Goal: Information Seeking & Learning: Learn about a topic

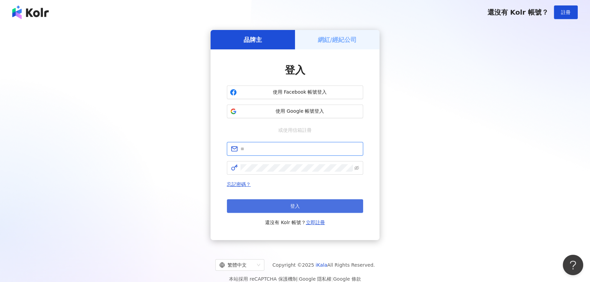
type input "**********"
click at [281, 202] on button "登入" at bounding box center [295, 206] width 136 height 14
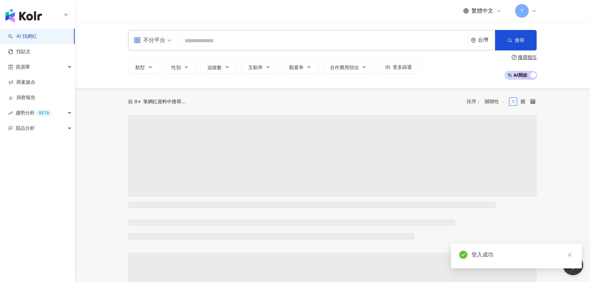
click at [208, 36] on input "search" at bounding box center [323, 40] width 284 height 13
type input "***"
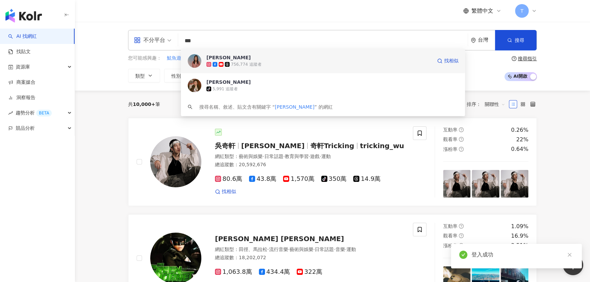
click at [234, 60] on span "[PERSON_NAME]" at bounding box center [318, 57] width 225 height 7
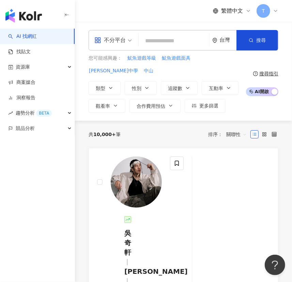
click at [178, 34] on input "search" at bounding box center [173, 40] width 65 height 13
paste input "**"
type input "**"
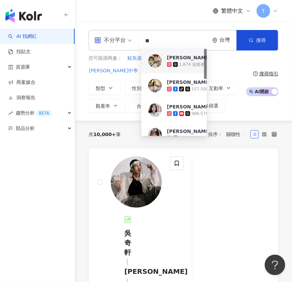
click at [170, 61] on div "1,674 追蹤者" at bounding box center [279, 64] width 225 height 7
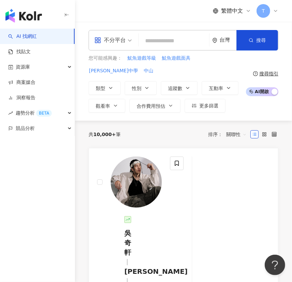
click at [164, 40] on input "search" at bounding box center [173, 40] width 65 height 13
paste input "**"
type input "**"
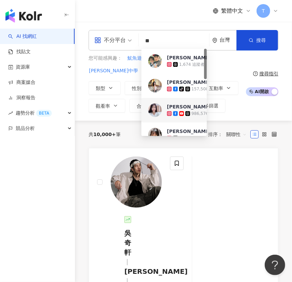
click at [159, 109] on img at bounding box center [155, 110] width 14 height 14
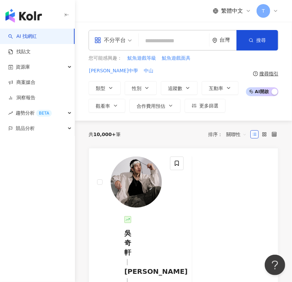
click at [181, 37] on input "search" at bounding box center [173, 40] width 65 height 13
paste input "***"
type input "***"
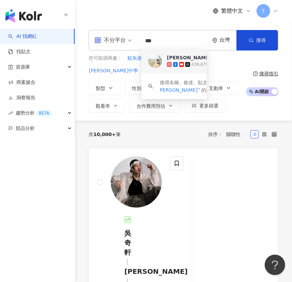
click at [173, 58] on div "[PERSON_NAME]" at bounding box center [189, 57] width 44 height 7
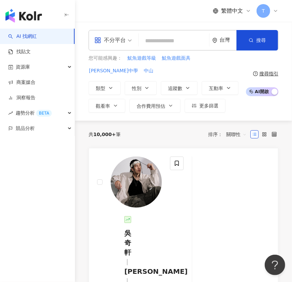
click at [169, 44] on input "search" at bounding box center [173, 40] width 65 height 13
paste input "***"
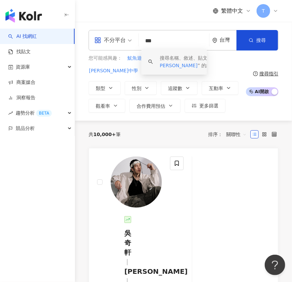
drag, startPoint x: 164, startPoint y: 38, endPoint x: 140, endPoint y: 39, distance: 24.2
click at [140, 39] on div "不分平台 *** 台灣 搜尋 keyword 搜尋名稱、敘述、貼文含有關鍵字 “ 簡沛恩 ” 的網紅" at bounding box center [184, 40] width 190 height 20
paste input "********"
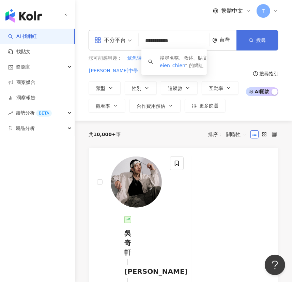
click at [256, 34] on button "搜尋" at bounding box center [257, 40] width 42 height 20
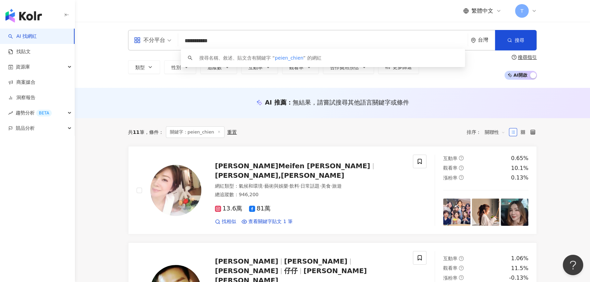
drag, startPoint x: 221, startPoint y: 39, endPoint x: 162, endPoint y: 49, distance: 60.3
click at [162, 49] on div "**********" at bounding box center [332, 40] width 409 height 20
click at [231, 41] on input "**********" at bounding box center [323, 40] width 284 height 13
drag, startPoint x: 232, startPoint y: 39, endPoint x: 163, endPoint y: 46, distance: 69.1
click at [163, 46] on div "**********" at bounding box center [332, 40] width 409 height 20
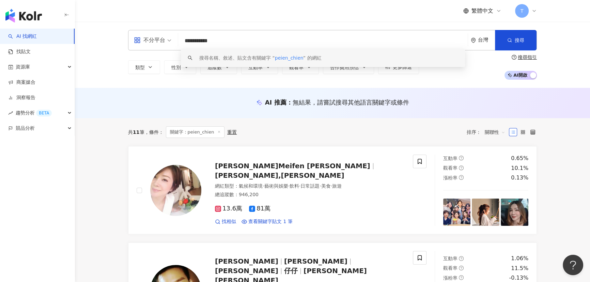
paste input "search"
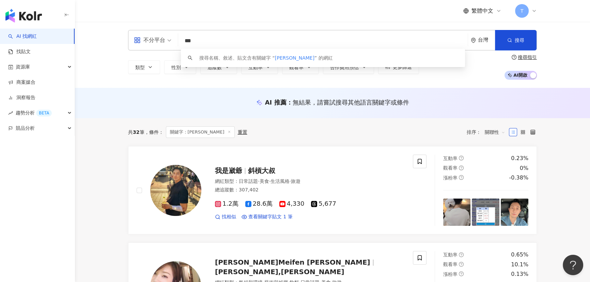
drag, startPoint x: 260, startPoint y: 41, endPoint x: 155, endPoint y: 38, distance: 105.2
click at [155, 38] on div "不分平台 *** 台灣 搜尋 keyword 搜尋名稱、敘述、貼文含有關鍵字 “ 簡沛恩 ” 的網紅" at bounding box center [332, 40] width 409 height 20
paste input "search"
type input "***"
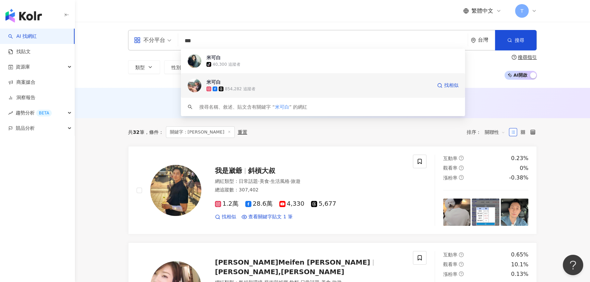
click at [233, 88] on div "854,282 追蹤者" at bounding box center [240, 89] width 30 height 6
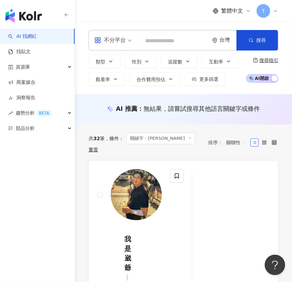
paste input "*********"
type input "*********"
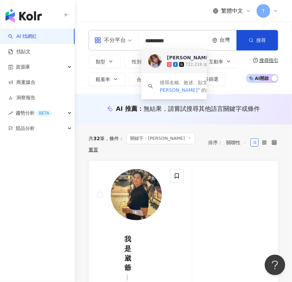
click at [179, 63] on icon at bounding box center [181, 64] width 5 height 5
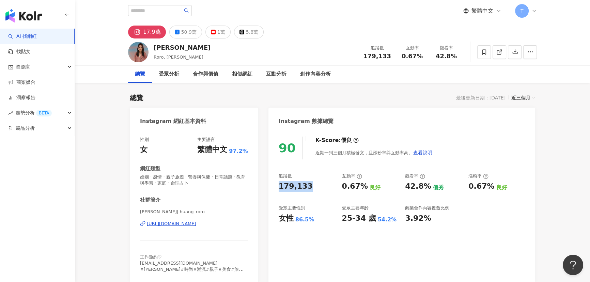
drag, startPoint x: 313, startPoint y: 188, endPoint x: 272, endPoint y: 187, distance: 40.2
click at [272, 187] on div "90 K-Score : 優良 近期一到三個月積極發文，且漲粉率與互動率高。 查看說明 追蹤數 179,133 互動率 0.67% 良好 觀看率 42.8% …" at bounding box center [401, 206] width 267 height 153
copy div "179,133"
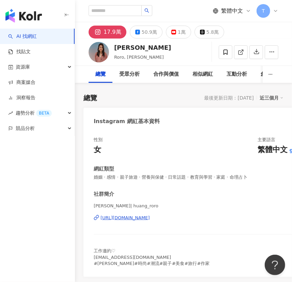
click at [108, 93] on div "總覽 最後更新日期：[DATE] 近三個月" at bounding box center [183, 98] width 200 height 10
click at [66, 12] on button "button" at bounding box center [66, 15] width 5 height 15
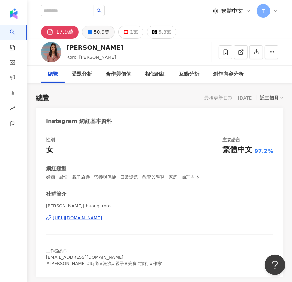
click at [88, 30] on icon at bounding box center [90, 32] width 5 height 5
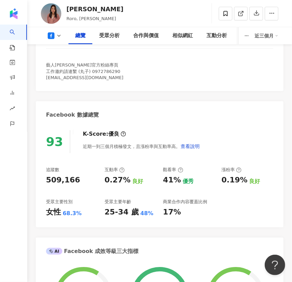
scroll to position [217, 0]
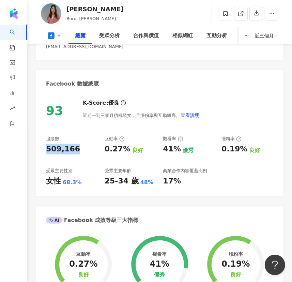
drag, startPoint x: 75, startPoint y: 143, endPoint x: 42, endPoint y: 147, distance: 33.3
click at [42, 147] on div "93 K-Score : 優良 近期一到三個月積極發文，且漲粉率與互動率高。 查看說明 追蹤數 509,166 互動率 0.27% 良好 觀看率 41% 優秀…" at bounding box center [160, 144] width 248 height 104
copy div "509,166"
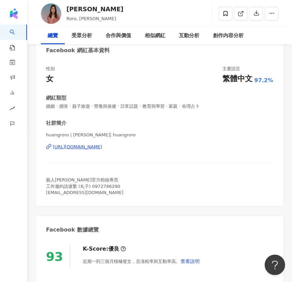
scroll to position [0, 0]
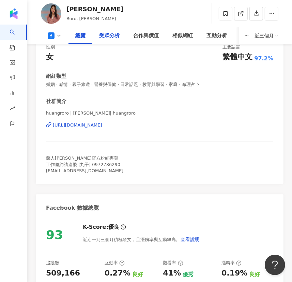
click at [118, 39] on div "受眾分析" at bounding box center [109, 36] width 20 height 8
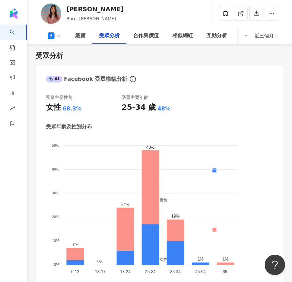
scroll to position [949, 0]
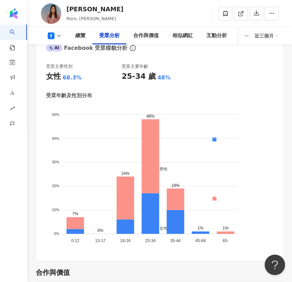
click at [57, 35] on icon at bounding box center [58, 35] width 5 height 5
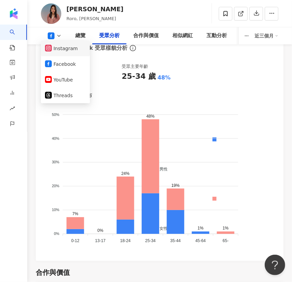
click at [66, 48] on button "Instagram" at bounding box center [65, 49] width 41 height 10
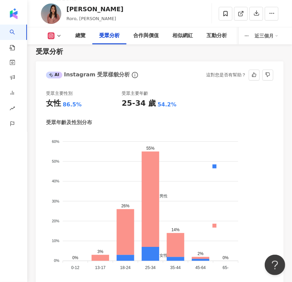
scroll to position [918, 0]
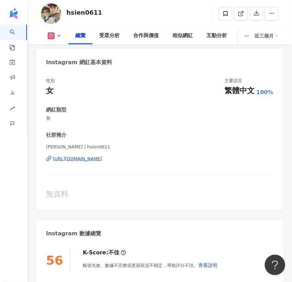
scroll to position [62, 0]
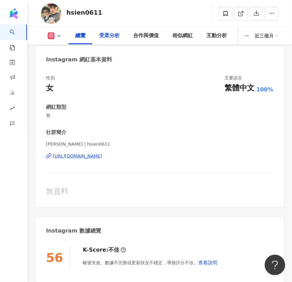
click at [109, 39] on div "受眾分析" at bounding box center [109, 36] width 20 height 8
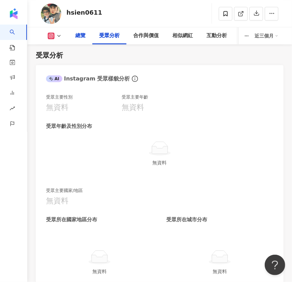
click at [84, 35] on div "總覽" at bounding box center [80, 36] width 10 height 8
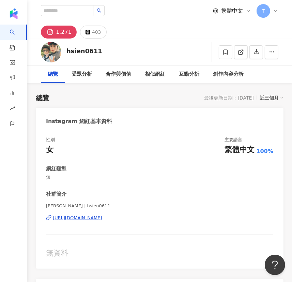
scroll to position [805, 0]
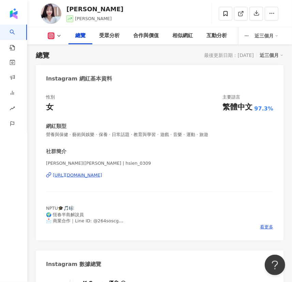
scroll to position [155, 0]
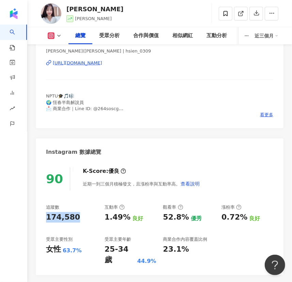
drag, startPoint x: 76, startPoint y: 217, endPoint x: 42, endPoint y: 218, distance: 34.1
click at [42, 218] on div "90 K-Score : 優良 近期一到三個月積極發文，且漲粉率與互動率高。 查看說明 追蹤數 174,580 互動率 1.49% 良好 觀看率 52.8% …" at bounding box center [160, 217] width 248 height 114
copy div "174,580"
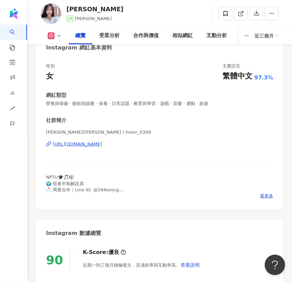
scroll to position [0, 0]
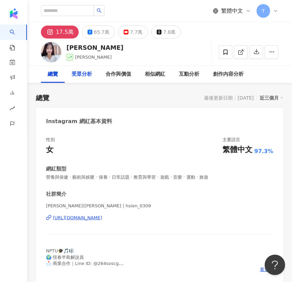
click at [80, 75] on div "受眾分析" at bounding box center [82, 74] width 20 height 8
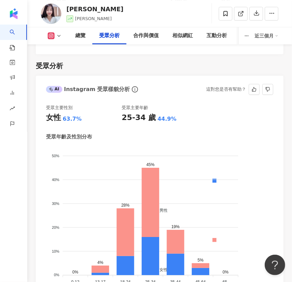
scroll to position [954, 0]
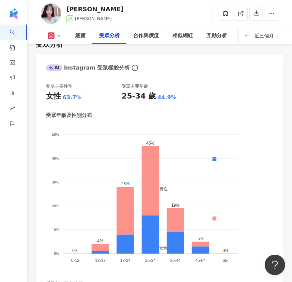
drag, startPoint x: 58, startPoint y: 34, endPoint x: 59, endPoint y: 38, distance: 3.8
click at [58, 34] on icon at bounding box center [58, 35] width 5 height 5
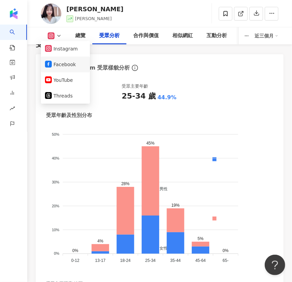
click at [61, 62] on button "Facebook" at bounding box center [65, 65] width 41 height 10
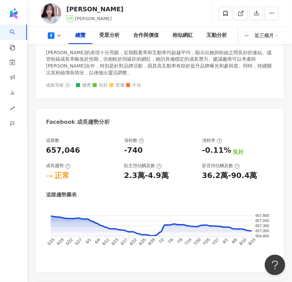
scroll to position [490, 0]
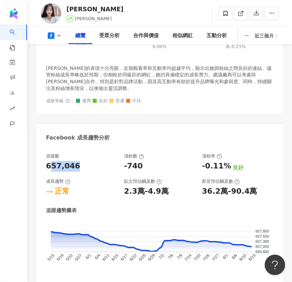
drag, startPoint x: 80, startPoint y: 154, endPoint x: 48, endPoint y: 155, distance: 31.3
click at [48, 161] on div "657,046" at bounding box center [81, 166] width 71 height 11
click at [77, 161] on div "657,046" at bounding box center [81, 166] width 71 height 11
drag, startPoint x: 80, startPoint y: 154, endPoint x: 45, endPoint y: 155, distance: 35.8
click at [45, 155] on div "追蹤數 657,046 漲粉數 -740 漲粉率 -0.11% 良好 成長趨勢 正常 貼文預估觸及數 2.3萬-4.9萬 影音預估觸及數 36.2萬-90.4…" at bounding box center [160, 216] width 248 height 141
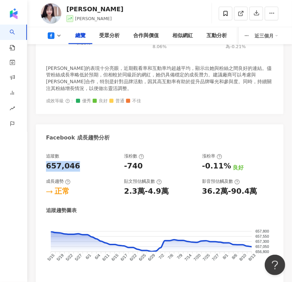
copy div "657,046"
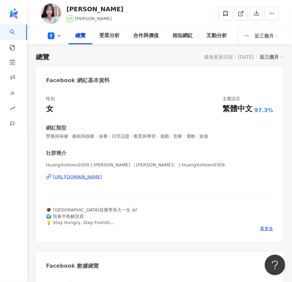
scroll to position [93, 0]
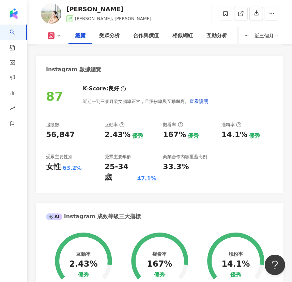
scroll to position [248, 0]
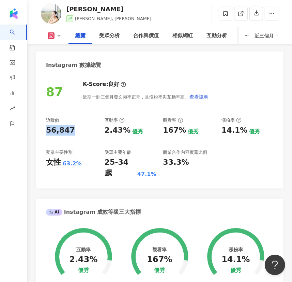
drag, startPoint x: 77, startPoint y: 133, endPoint x: 42, endPoint y: 129, distance: 34.7
click at [42, 129] on div "87 K-Score : 良好 近期一到三個月發文頻率正常，且漲粉率與互動率高。 查看說明 追蹤數 56,847 互動率 2.43% 優秀 觀看率 167% …" at bounding box center [160, 131] width 248 height 114
copy div "56,847"
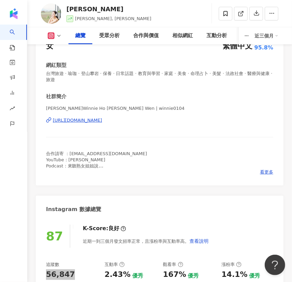
scroll to position [93, 0]
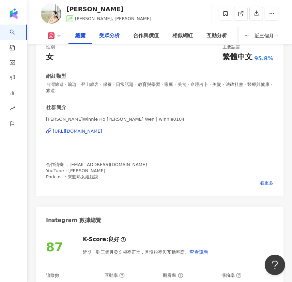
click at [112, 35] on div "受眾分析" at bounding box center [109, 36] width 20 height 8
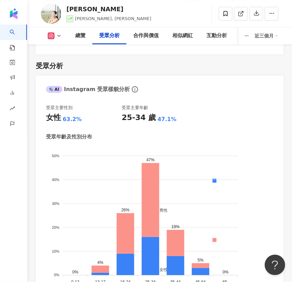
scroll to position [969, 0]
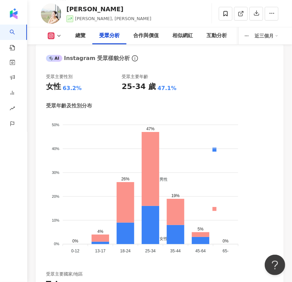
click at [62, 33] on button at bounding box center [55, 35] width 28 height 7
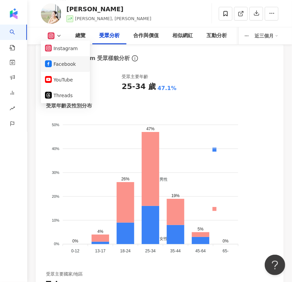
click at [62, 63] on button "Facebook" at bounding box center [65, 64] width 41 height 10
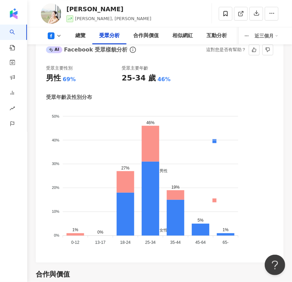
scroll to position [971, 0]
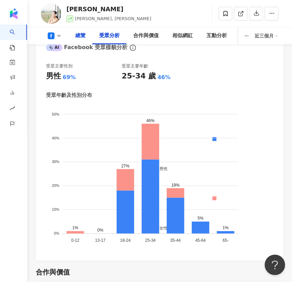
click at [79, 36] on div "總覽" at bounding box center [80, 36] width 10 height 8
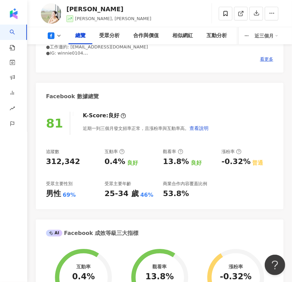
scroll to position [217, 0]
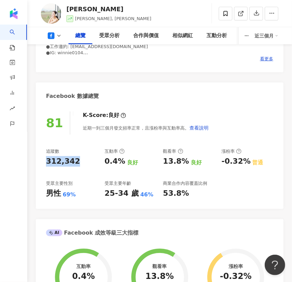
drag, startPoint x: 81, startPoint y: 160, endPoint x: 44, endPoint y: 161, distance: 37.2
click at [44, 161] on div "81 K-Score : 良好 近期一到三個月發文頻率正常，且漲粉率與互動率高。 查看說明 追蹤數 312,342 互動率 0.4% 良好 觀看率 13.8%…" at bounding box center [160, 157] width 248 height 104
copy div "312,342"
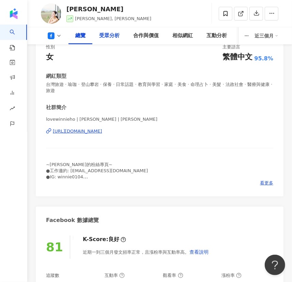
click at [111, 40] on div "受眾分析" at bounding box center [109, 35] width 34 height 17
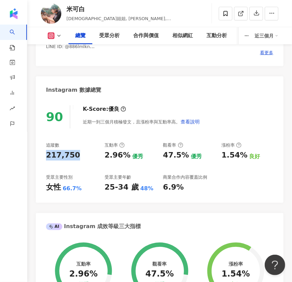
drag, startPoint x: 80, startPoint y: 156, endPoint x: 40, endPoint y: 155, distance: 40.2
click at [40, 155] on div "90 K-Score : 優良 近期一到三個月積極發文，且漲粉率與互動率高。 查看說明 追蹤數 217,750 互動率 2.96% 優秀 觀看率 47.5% …" at bounding box center [160, 150] width 248 height 104
copy div "217,750"
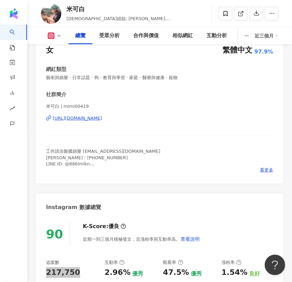
scroll to position [62, 0]
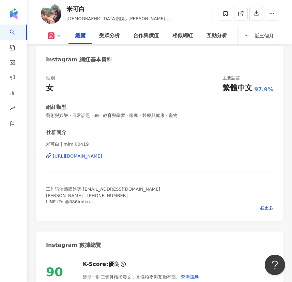
click at [60, 37] on icon at bounding box center [58, 35] width 5 height 5
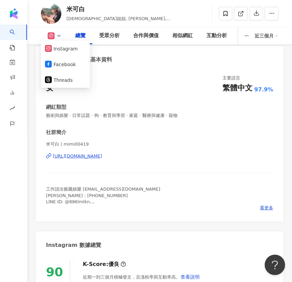
click at [173, 140] on div "社群簡介 米可白 | mimi00419 https://www.instagram.com/mimi00419/ 工作請洽藝騰娛樂 yt.chris319@…" at bounding box center [159, 170] width 227 height 82
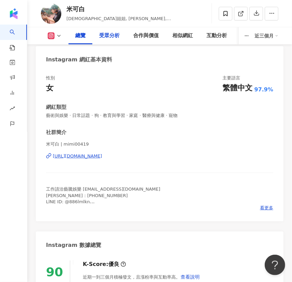
click at [108, 36] on div "受眾分析" at bounding box center [109, 36] width 20 height 8
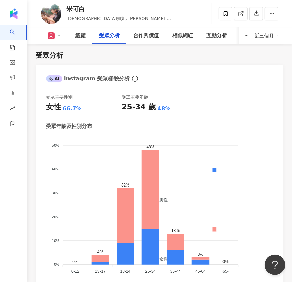
click at [55, 34] on button at bounding box center [55, 35] width 28 height 7
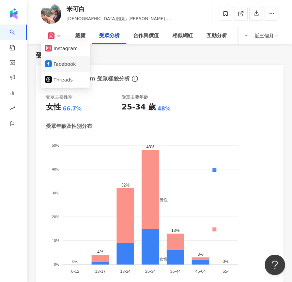
click at [58, 60] on button "Facebook" at bounding box center [65, 64] width 41 height 10
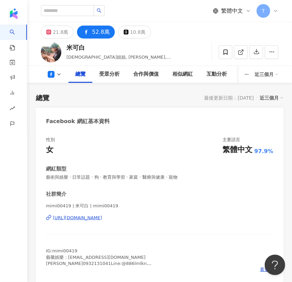
scroll to position [217, 0]
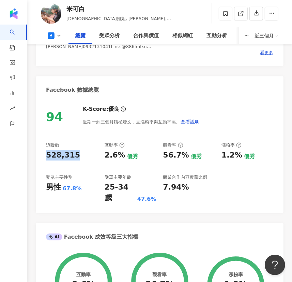
drag, startPoint x: 74, startPoint y: 157, endPoint x: 37, endPoint y: 156, distance: 36.8
click at [37, 156] on div "94 K-Score : 優良 近期一到三個月積極發文，且漲粉率與互動率高。 查看說明 追蹤數 528,315 互動率 2.6% 優秀 觀看率 56.7% 優…" at bounding box center [160, 155] width 248 height 114
copy div "528,315"
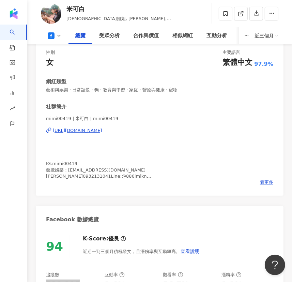
scroll to position [31, 0]
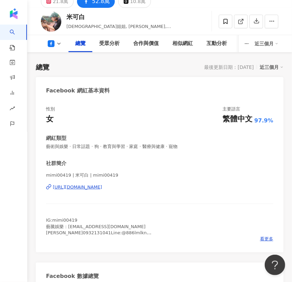
drag, startPoint x: 105, startPoint y: 49, endPoint x: 124, endPoint y: 61, distance: 22.5
click at [105, 49] on div "受眾分析" at bounding box center [109, 43] width 34 height 17
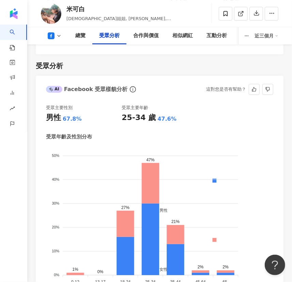
scroll to position [963, 0]
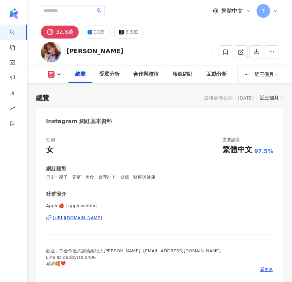
scroll to position [279, 0]
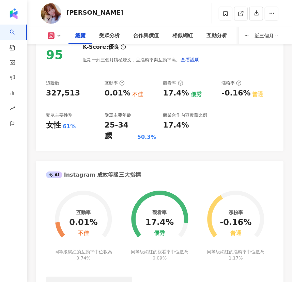
drag, startPoint x: 48, startPoint y: 94, endPoint x: 104, endPoint y: 99, distance: 55.7
click at [47, 94] on div "327,513" at bounding box center [72, 93] width 52 height 11
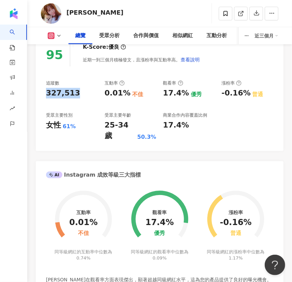
scroll to position [0, 0]
drag, startPoint x: 72, startPoint y: 94, endPoint x: 85, endPoint y: 99, distance: 14.5
click at [72, 94] on div "327,513" at bounding box center [63, 93] width 34 height 11
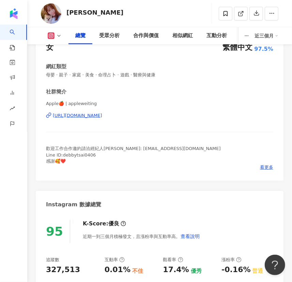
scroll to position [62, 0]
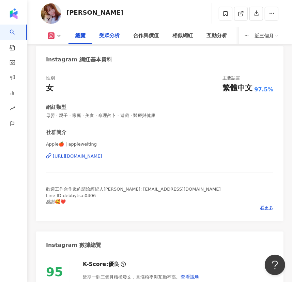
click at [112, 33] on div "受眾分析" at bounding box center [109, 36] width 20 height 8
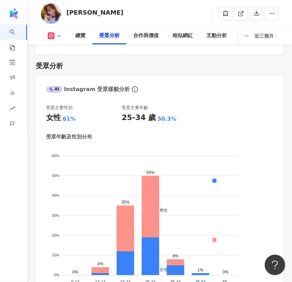
scroll to position [963, 0]
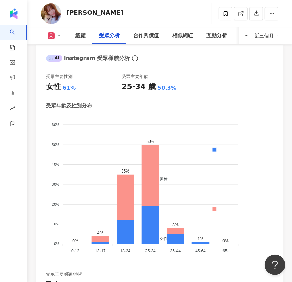
click at [61, 35] on icon at bounding box center [58, 35] width 5 height 5
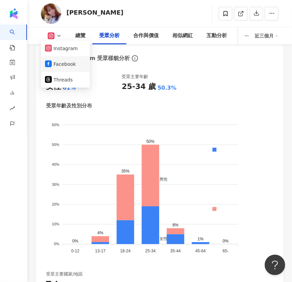
click at [61, 64] on button "Facebook" at bounding box center [65, 64] width 41 height 10
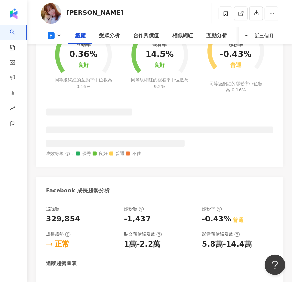
scroll to position [508, 0]
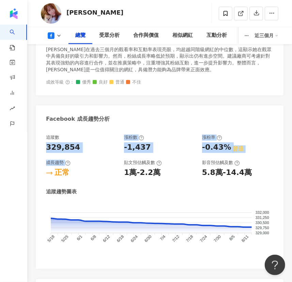
drag, startPoint x: 79, startPoint y: 147, endPoint x: 43, endPoint y: 144, distance: 36.2
click at [43, 144] on div "追蹤數 329,854 漲粉數 -1,437 漲粉率 -0.43% 普通 成長趨勢 正常 貼文預估觸及數 1萬-2.2萬 影音預估觸及數 5.8萬-14.4萬…" at bounding box center [160, 198] width 248 height 141
click at [78, 142] on div "329,854" at bounding box center [81, 147] width 71 height 11
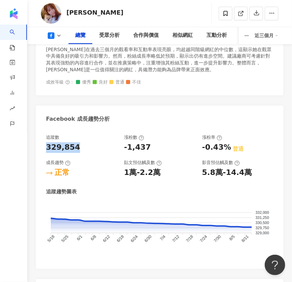
drag, startPoint x: 76, startPoint y: 137, endPoint x: 47, endPoint y: 137, distance: 29.6
click at [47, 142] on div "329,854" at bounding box center [81, 147] width 71 height 11
copy div "329,854"
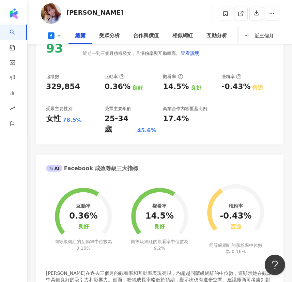
scroll to position [106, 0]
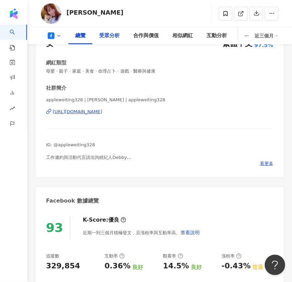
click at [114, 29] on div "受眾分析" at bounding box center [109, 35] width 34 height 17
click at [114, 33] on div "受眾分析" at bounding box center [109, 36] width 20 height 8
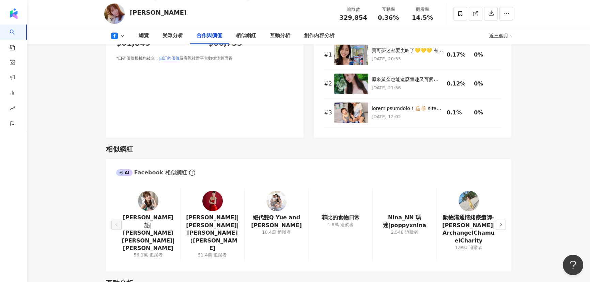
scroll to position [867, 0]
